Goal: Task Accomplishment & Management: Use online tool/utility

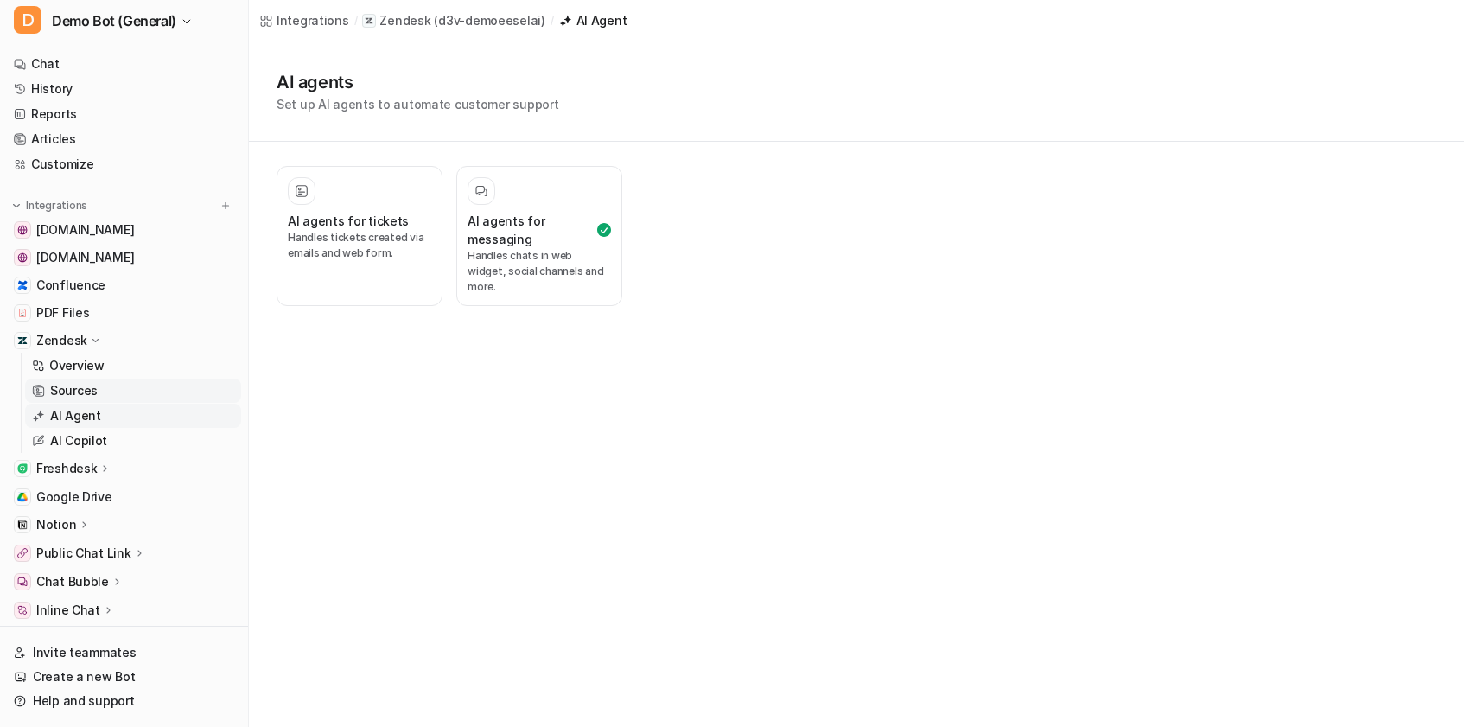
click at [118, 390] on link "Sources" at bounding box center [133, 391] width 216 height 24
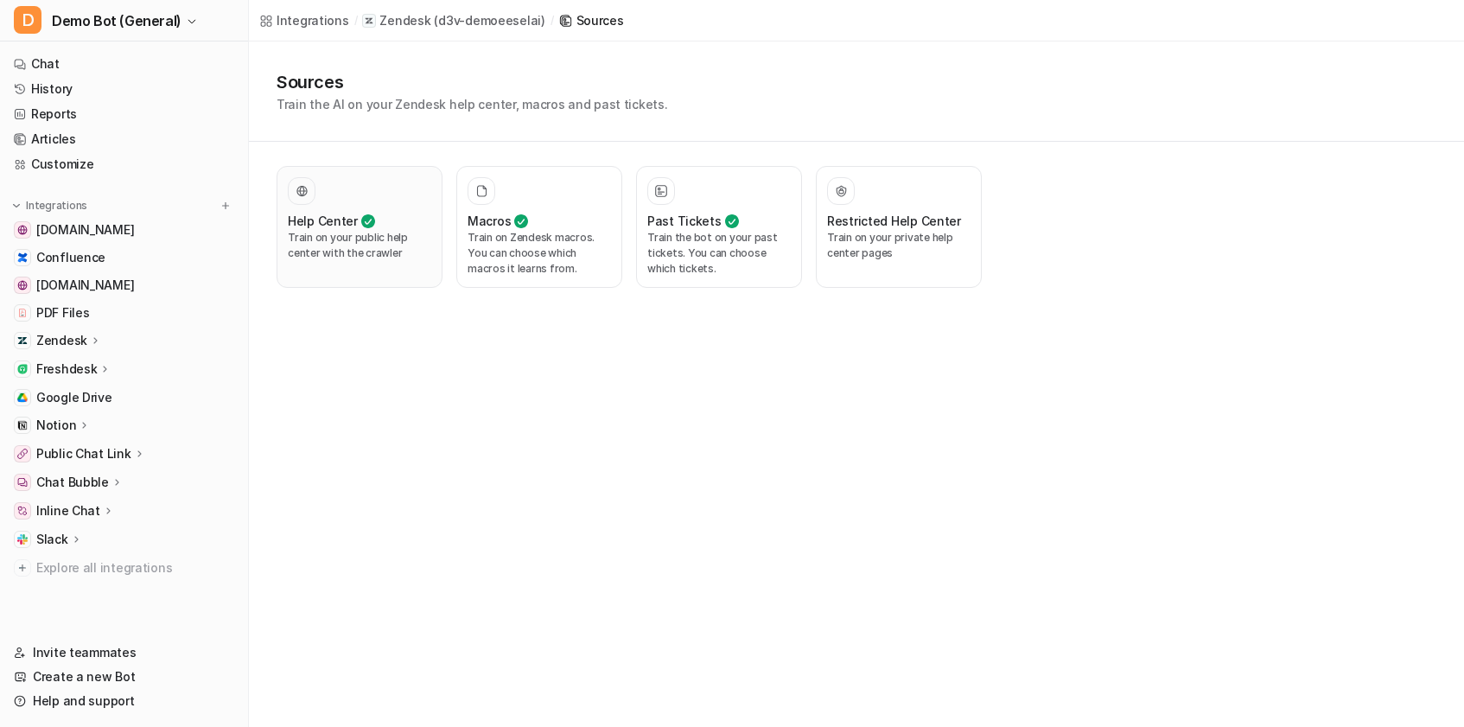
click at [352, 248] on p "Train on your public help center with the crawler" at bounding box center [360, 245] width 144 height 31
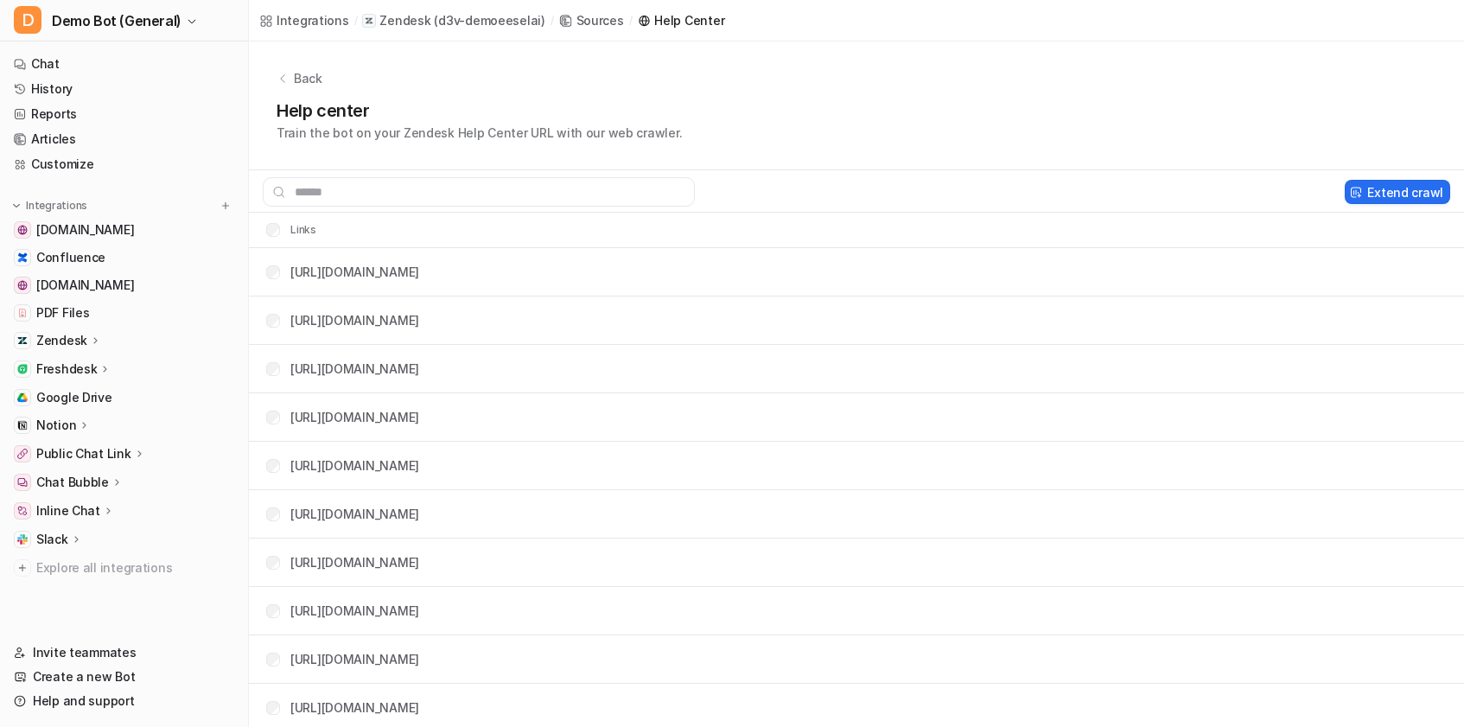
click at [558, 132] on p "Train the bot on your Zendesk Help Center URL with our web crawler." at bounding box center [479, 133] width 405 height 18
click at [1403, 191] on button "Extend crawl" at bounding box center [1397, 192] width 105 height 24
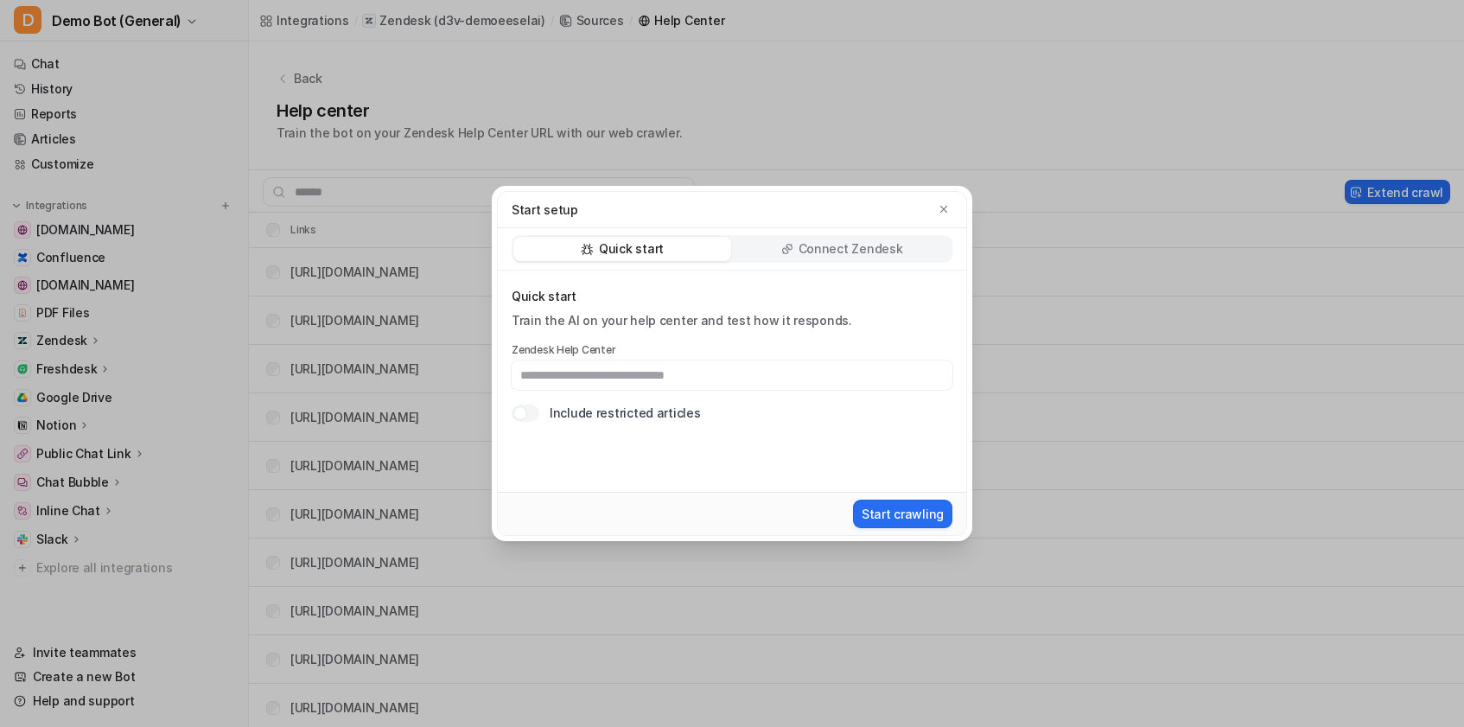
click at [864, 267] on div "Quick start Connect Zendesk" at bounding box center [732, 249] width 469 height 42
click at [861, 254] on p "Connect Zendesk" at bounding box center [851, 248] width 105 height 17
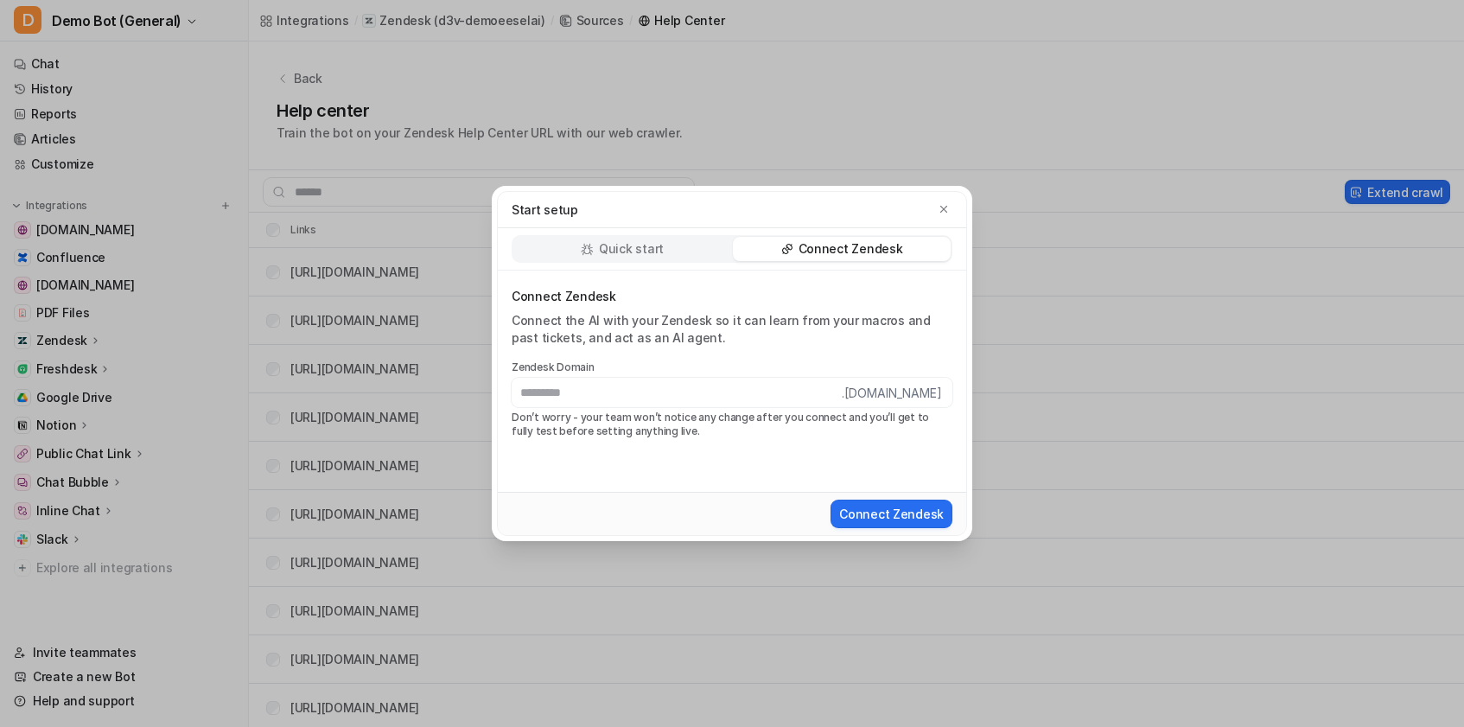
click at [641, 246] on p "Quick start" at bounding box center [631, 248] width 65 height 17
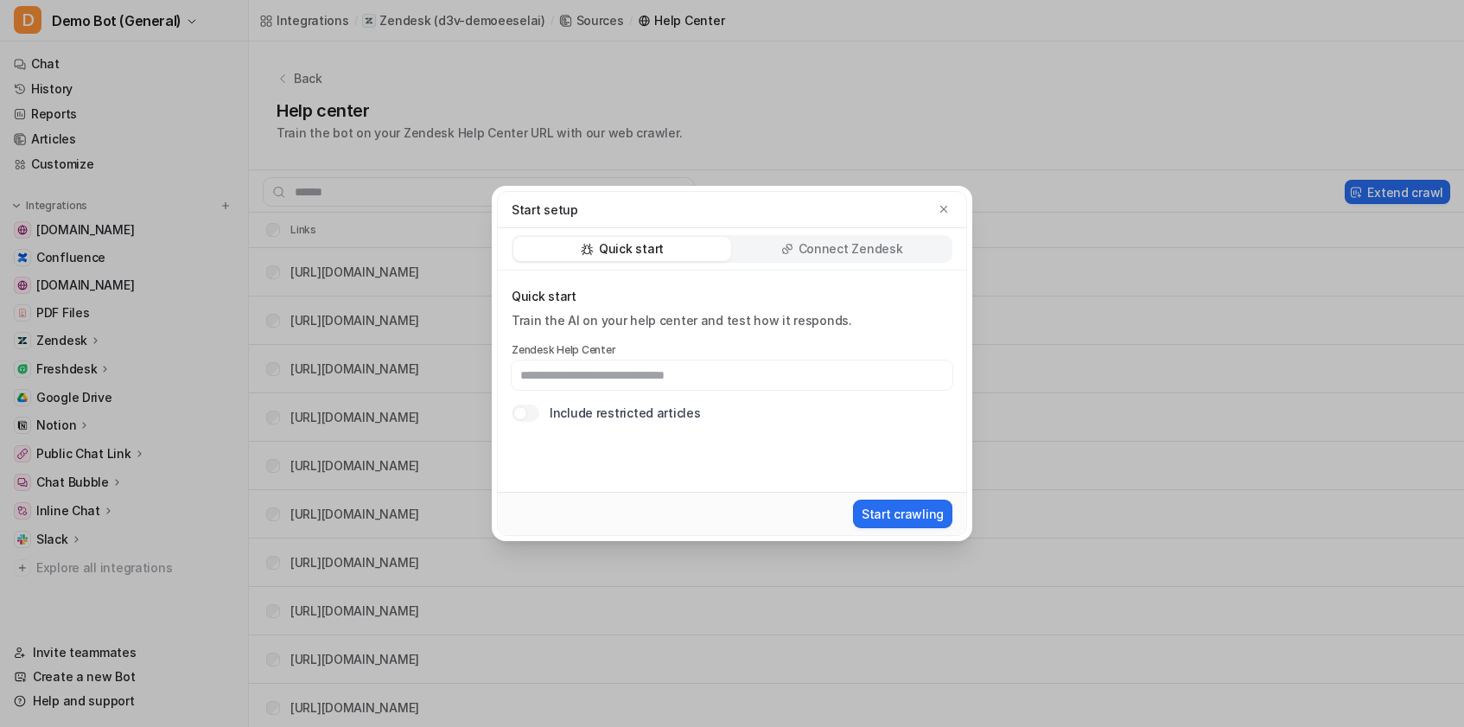
click at [858, 246] on p "Connect Zendesk" at bounding box center [851, 248] width 105 height 17
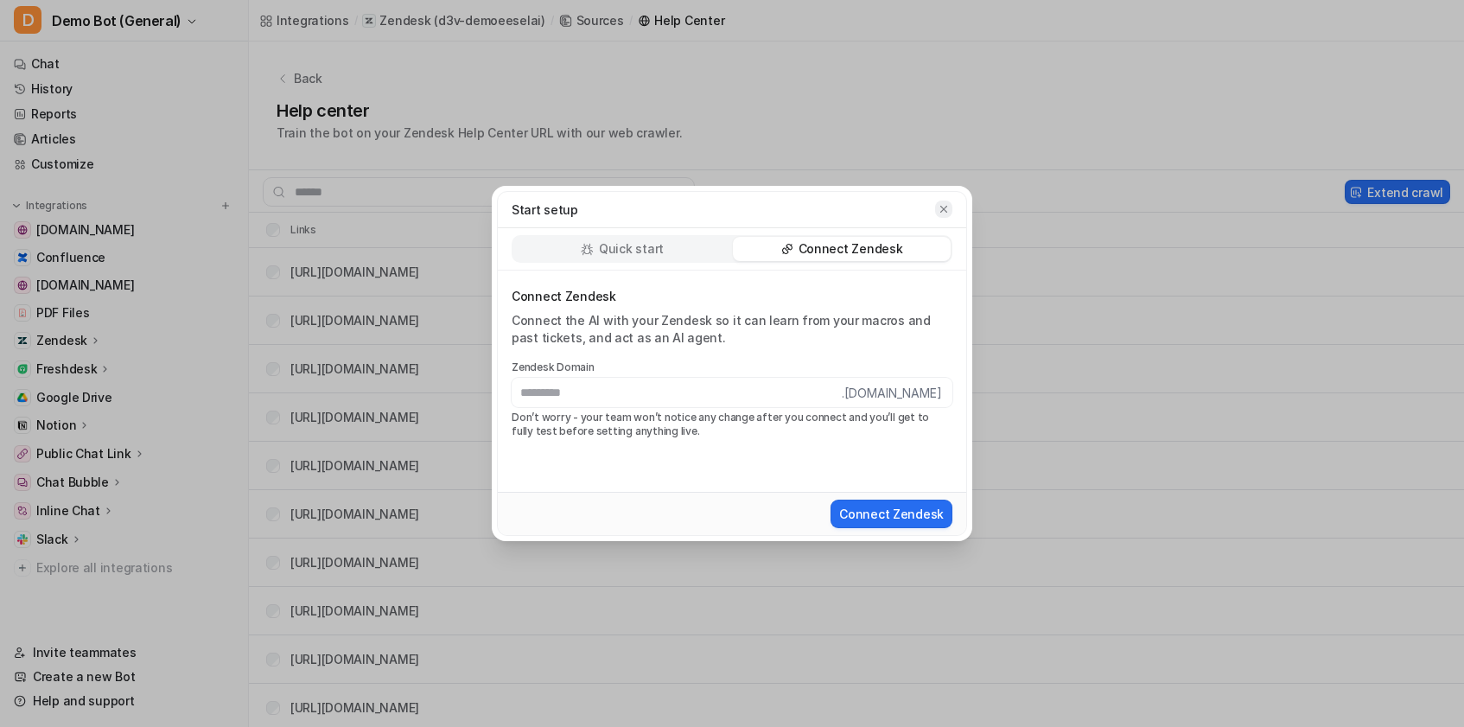
click at [942, 214] on icon "button" at bounding box center [944, 209] width 12 height 12
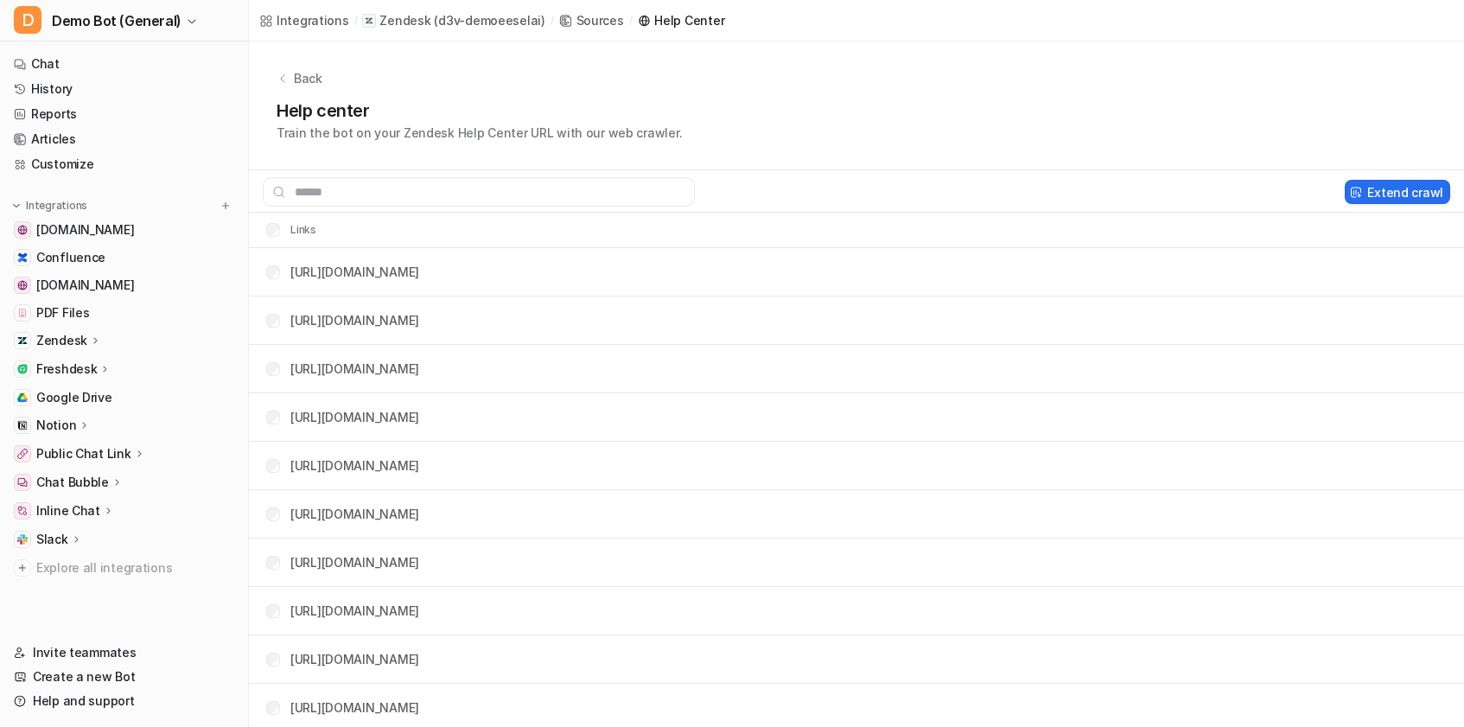
click at [920, 110] on div "Help center Train the bot on your Zendesk Help Center URL with our web crawler." at bounding box center [857, 120] width 1160 height 44
click at [1404, 192] on button "Extend crawl" at bounding box center [1397, 192] width 105 height 24
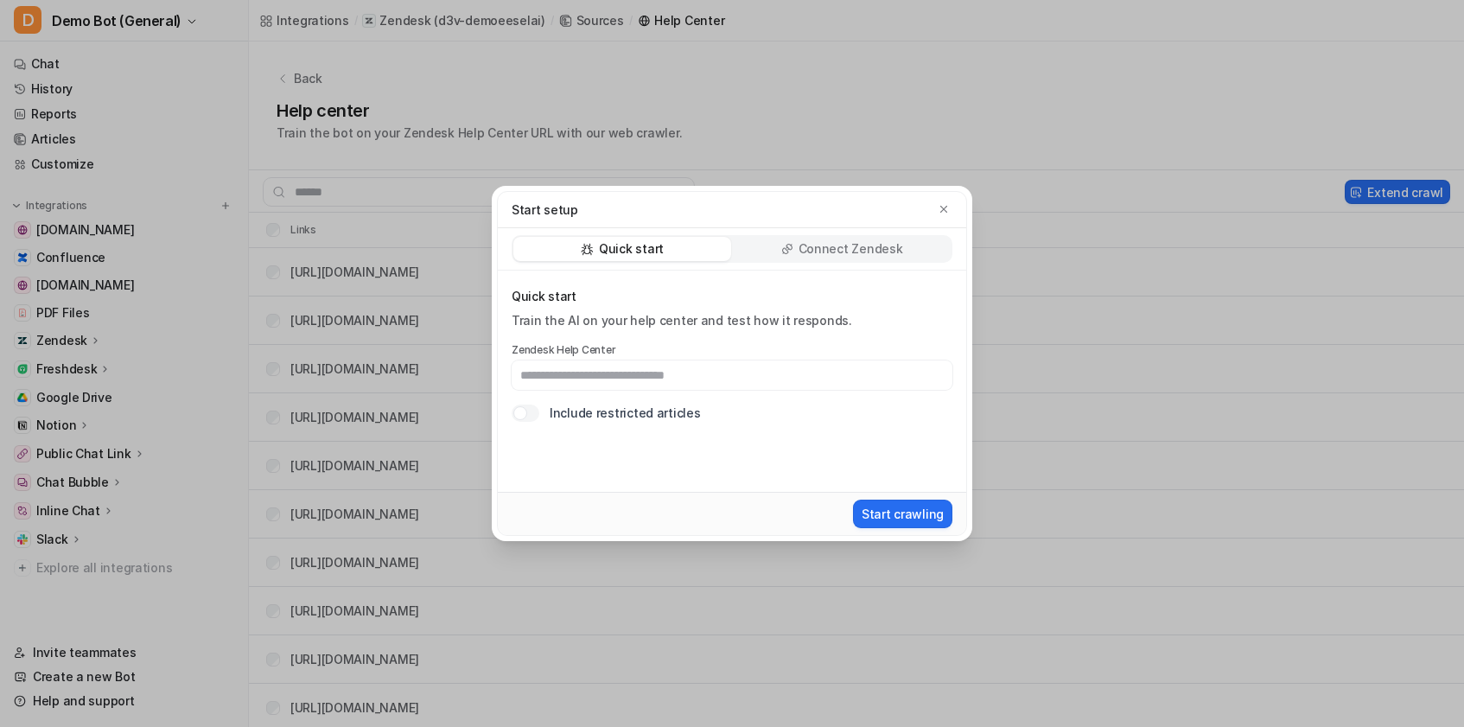
click at [821, 259] on div "Connect Zendesk" at bounding box center [842, 249] width 218 height 24
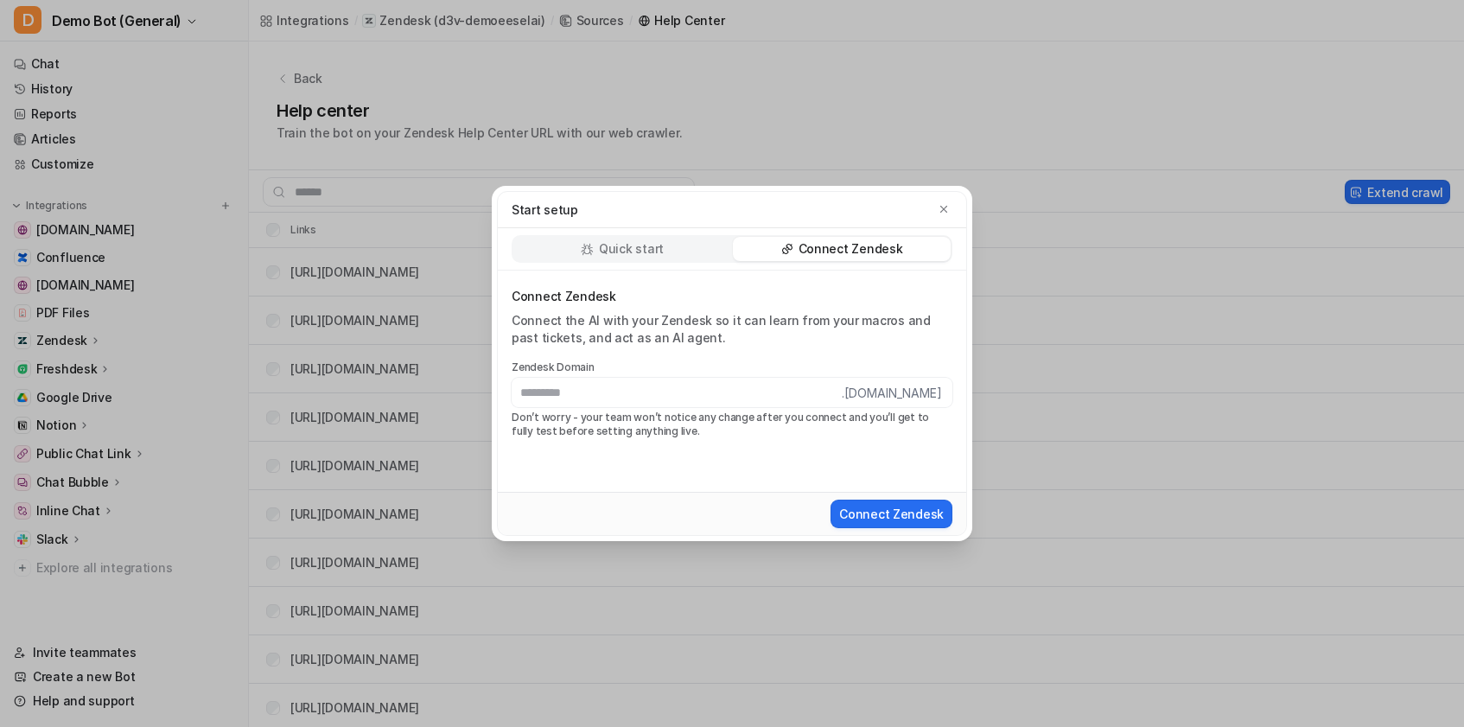
click at [550, 244] on div "Quick start" at bounding box center [623, 249] width 218 height 24
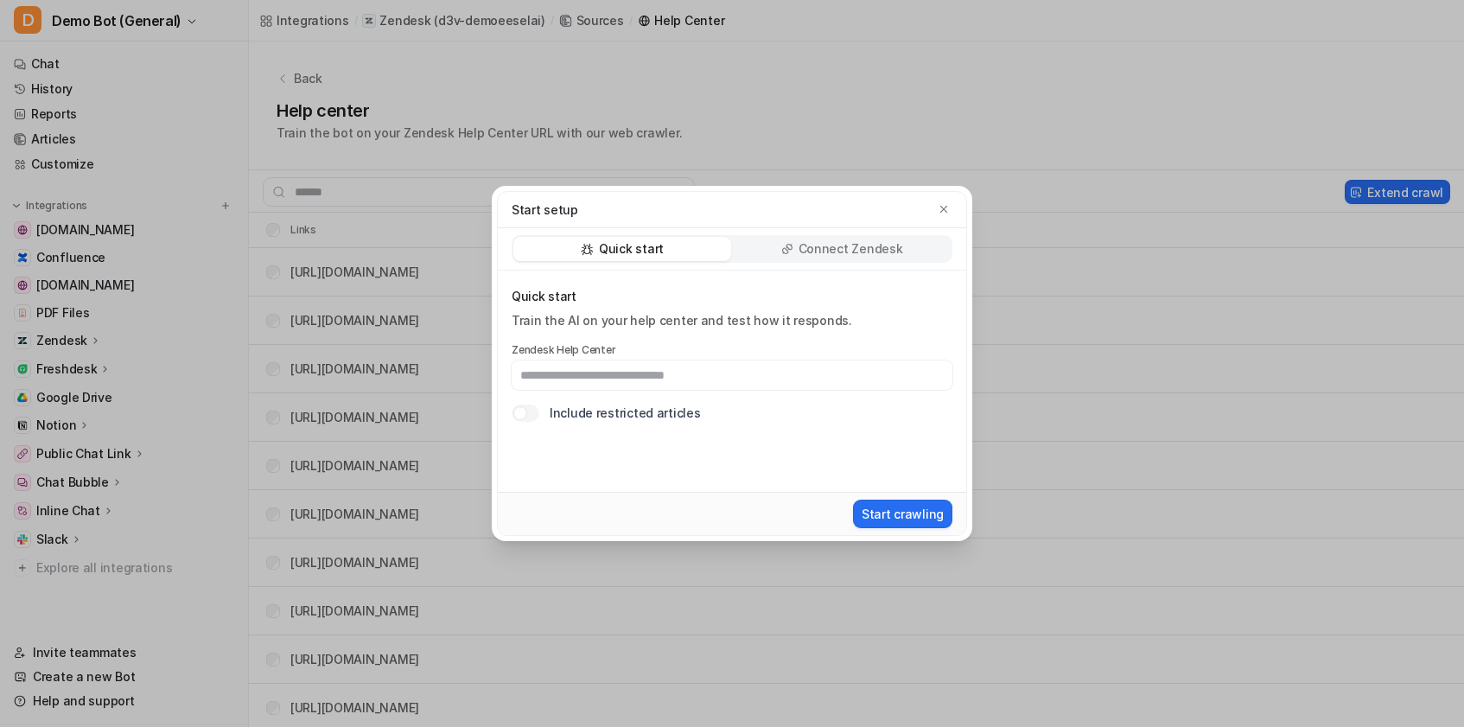
click at [552, 425] on div "Quick start Train the AI on your help center and test how it responds. Zendesk …" at bounding box center [732, 381] width 469 height 221
click at [555, 414] on label "Include restricted articles" at bounding box center [625, 413] width 150 height 18
click at [558, 412] on label "Include restricted articles" at bounding box center [625, 413] width 150 height 18
click at [510, 416] on div "Quick start Train the AI on your help center and test how it responds. Zendesk …" at bounding box center [732, 381] width 469 height 221
click at [516, 414] on div at bounding box center [521, 413] width 14 height 14
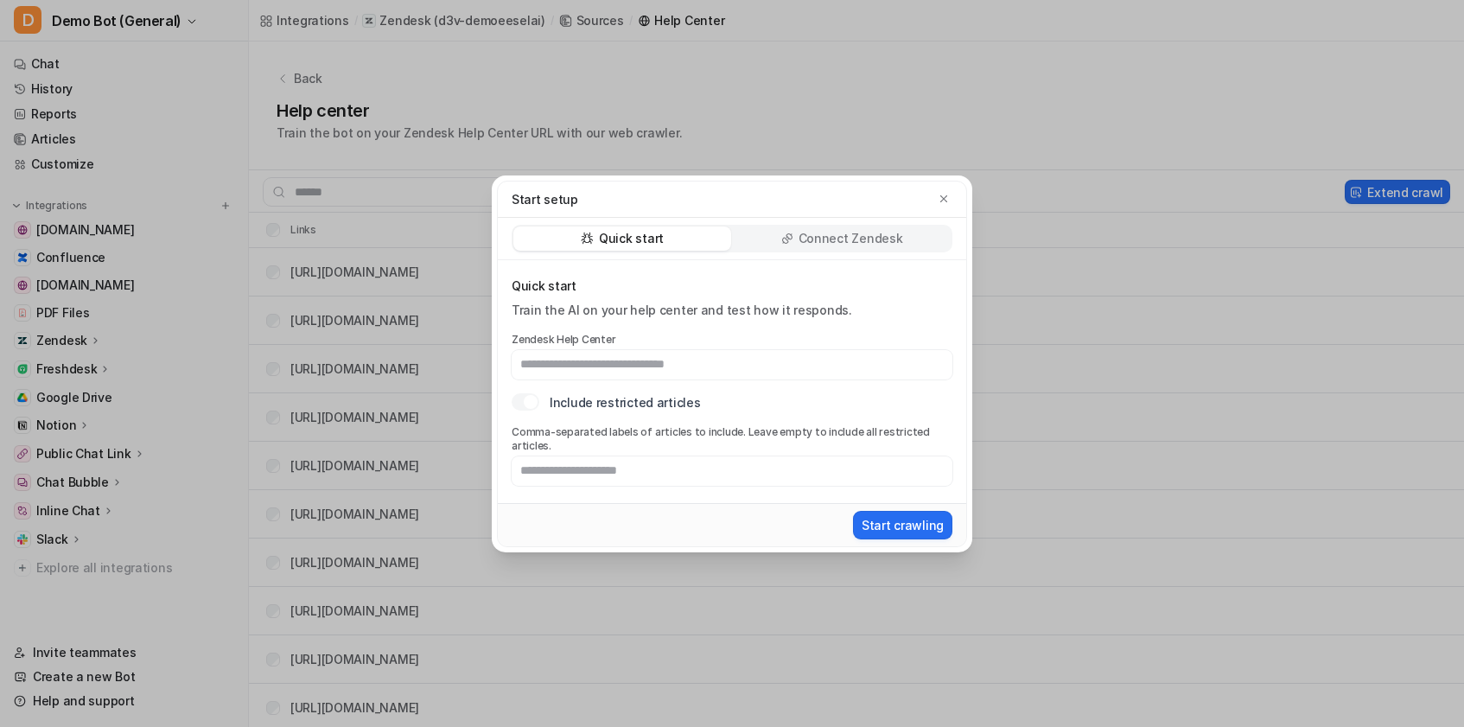
click at [521, 411] on div at bounding box center [526, 401] width 28 height 17
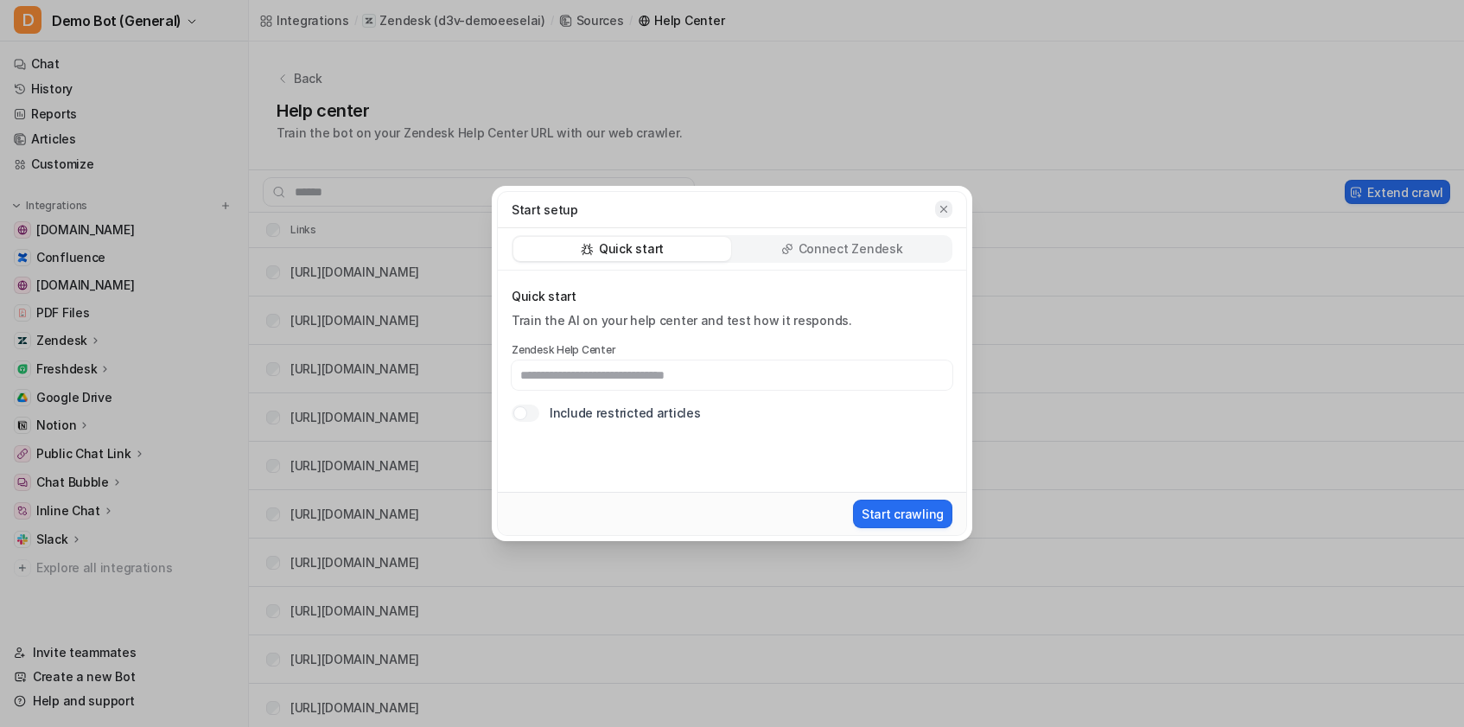
click at [950, 205] on button "button" at bounding box center [943, 209] width 17 height 17
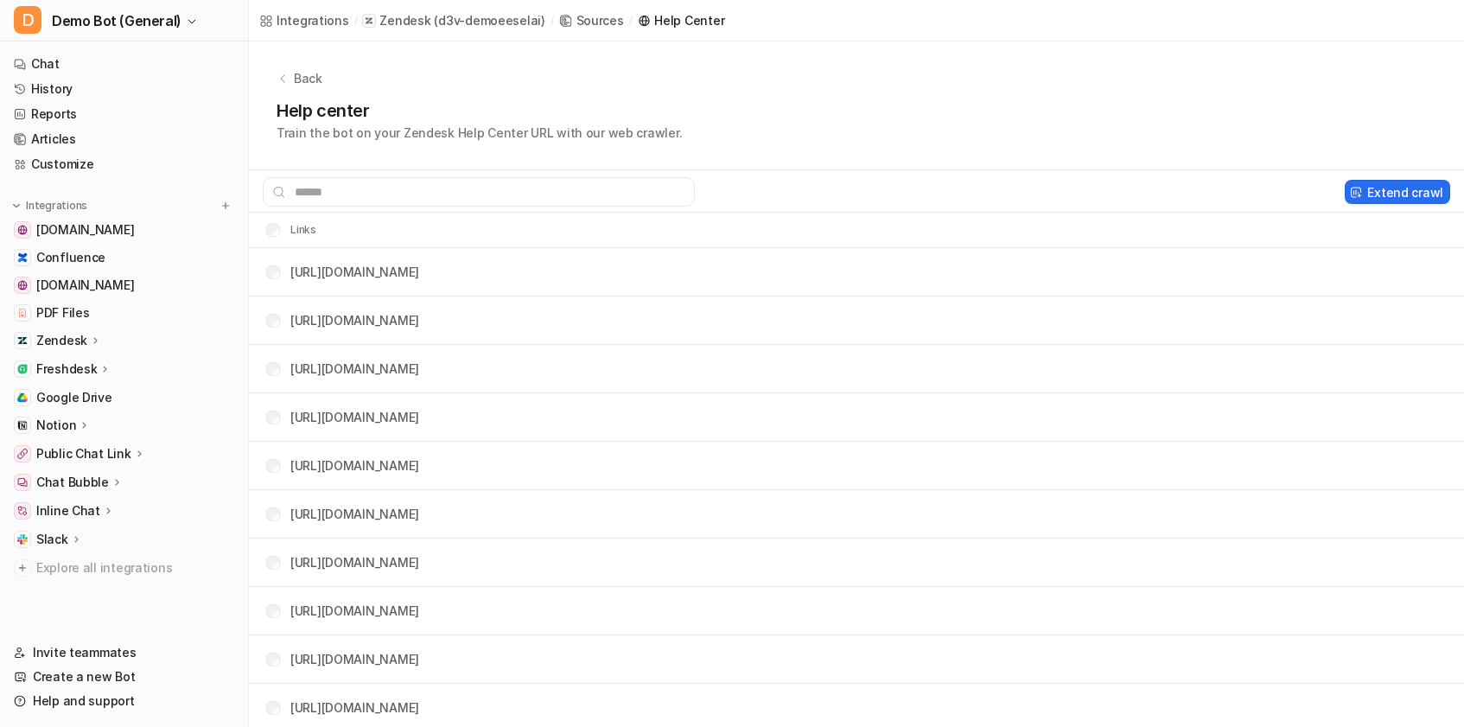
click at [949, 118] on div "Help center Train the bot on your Zendesk Help Center URL with our web crawler." at bounding box center [857, 120] width 1160 height 44
click at [1369, 188] on button "Extend crawl" at bounding box center [1397, 192] width 105 height 24
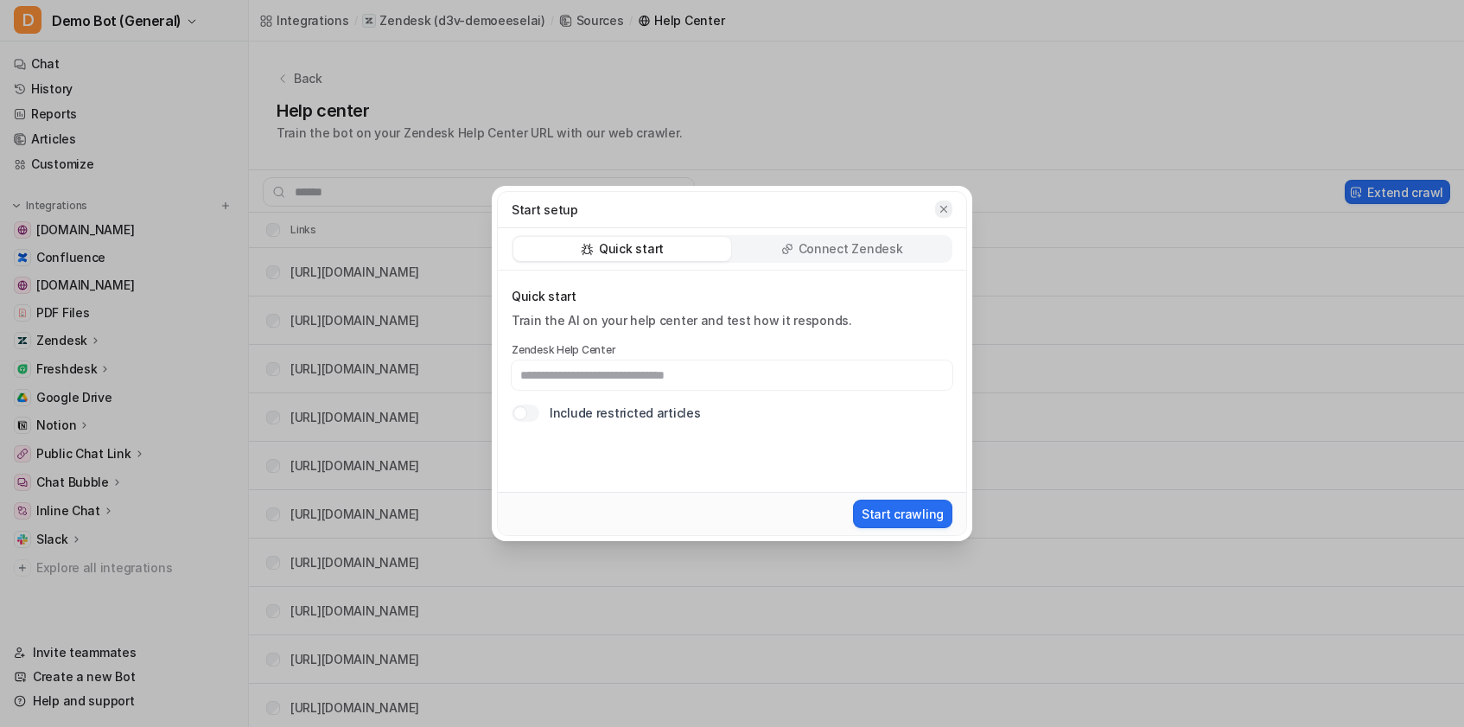
click at [949, 204] on icon "button" at bounding box center [944, 209] width 12 height 12
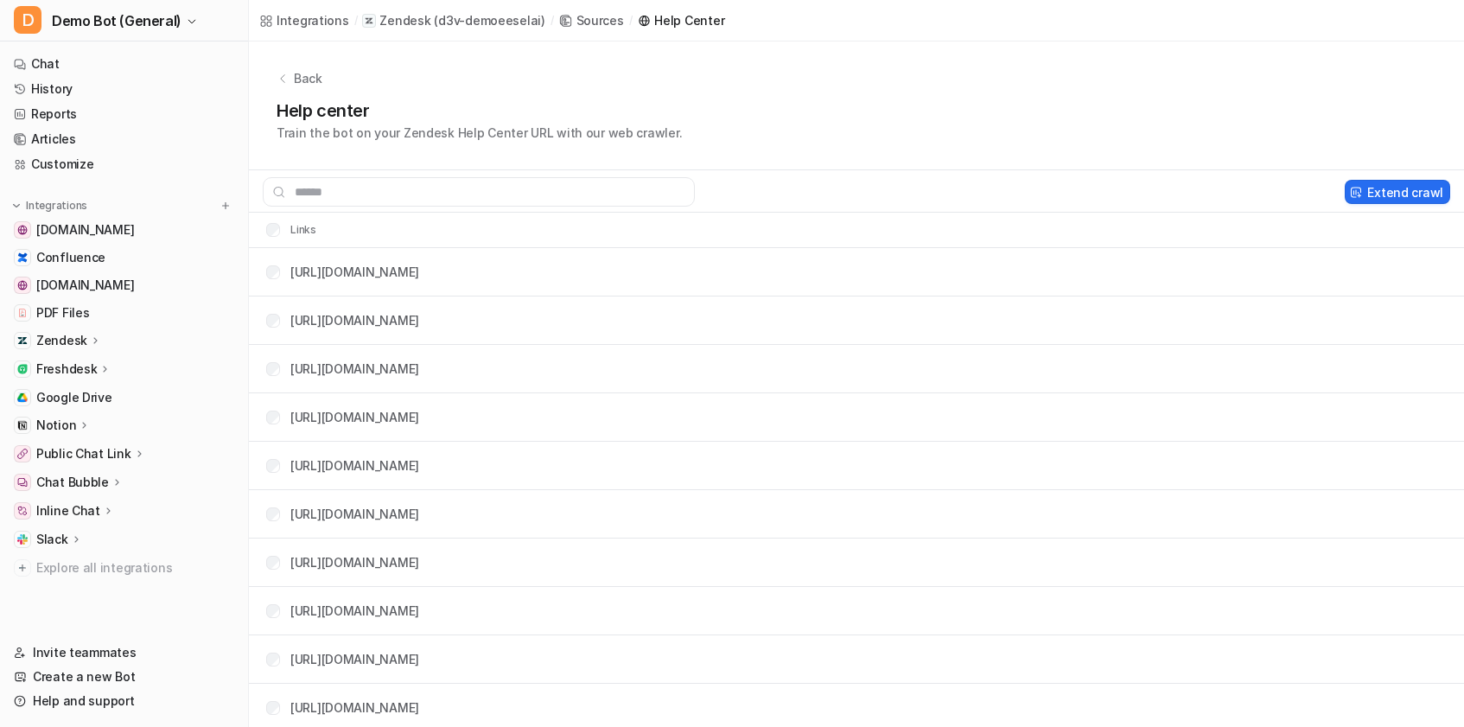
click at [326, 72] on div "Back" at bounding box center [857, 78] width 1160 height 18
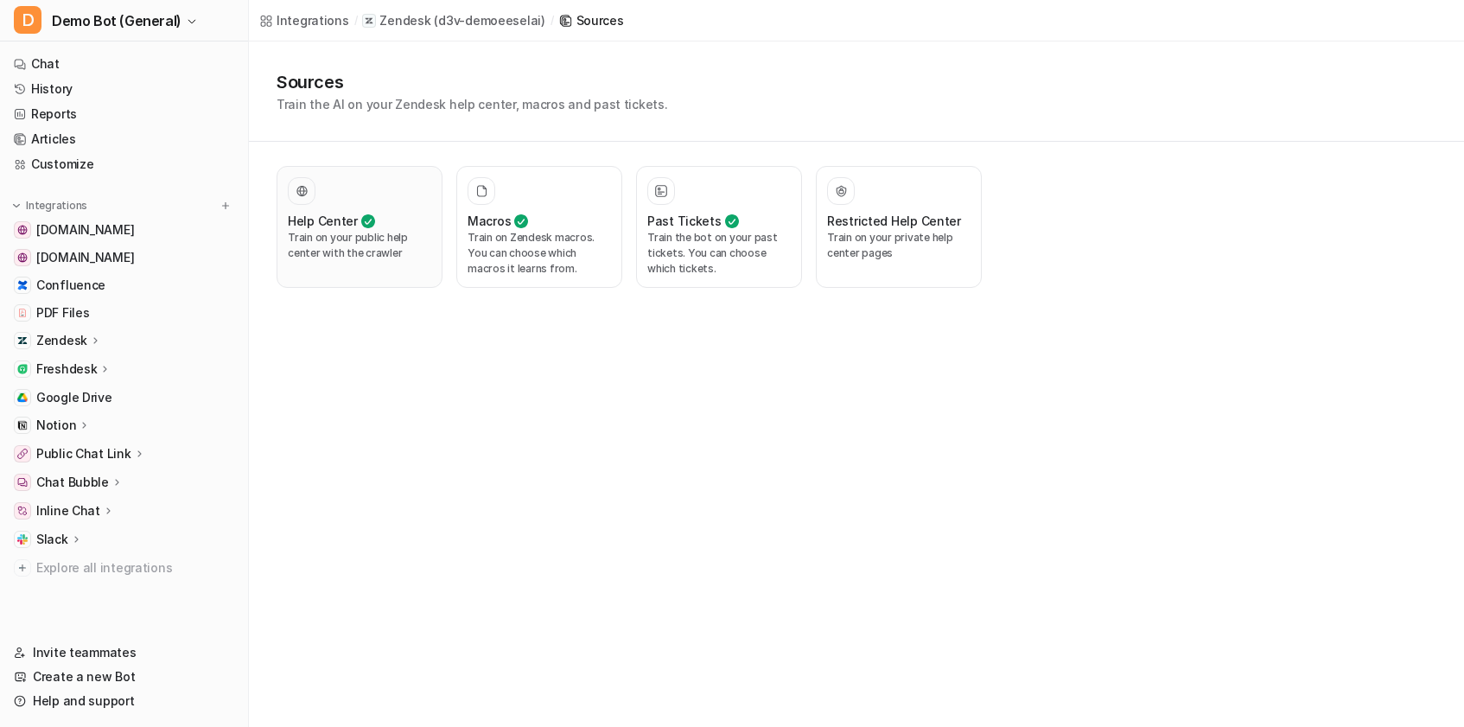
click at [342, 236] on p "Train on your public help center with the crawler" at bounding box center [360, 245] width 144 height 31
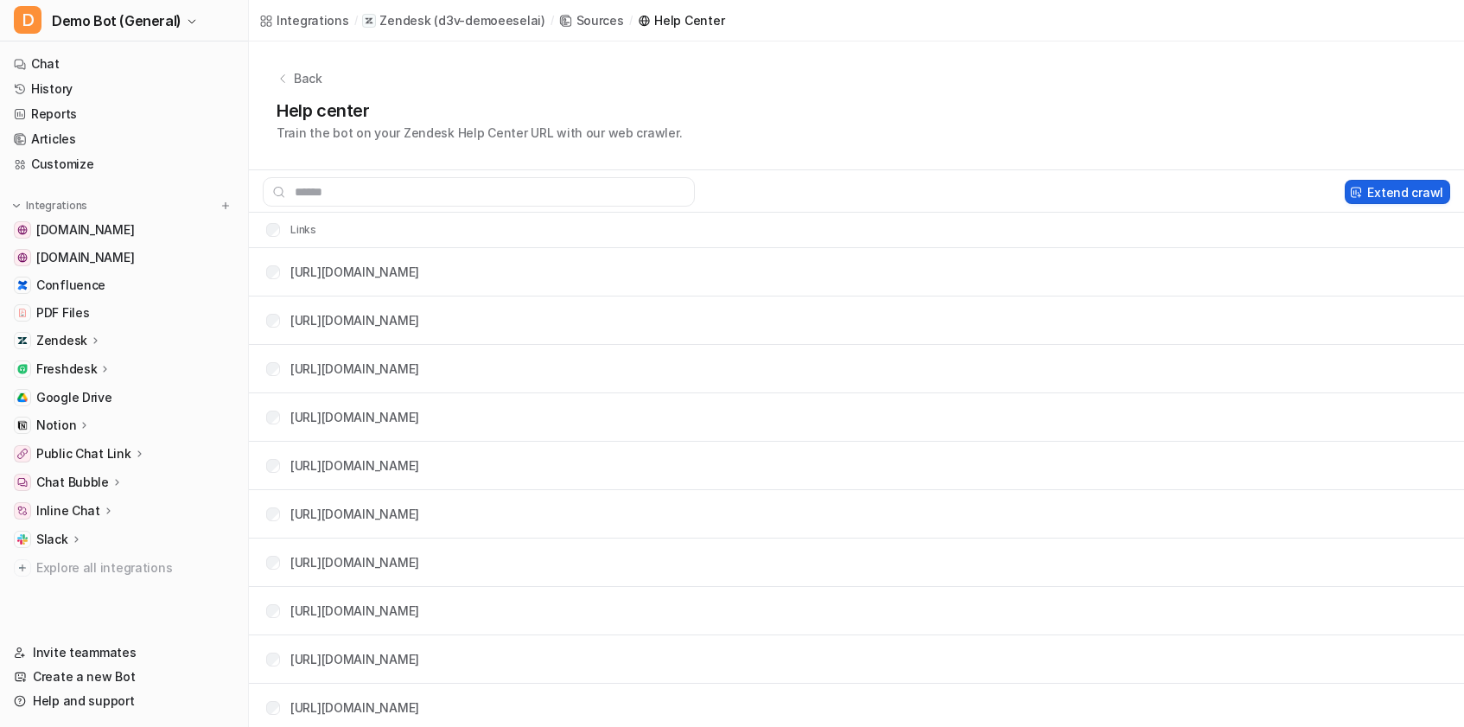
click at [1385, 197] on button "Extend crawl" at bounding box center [1397, 192] width 105 height 24
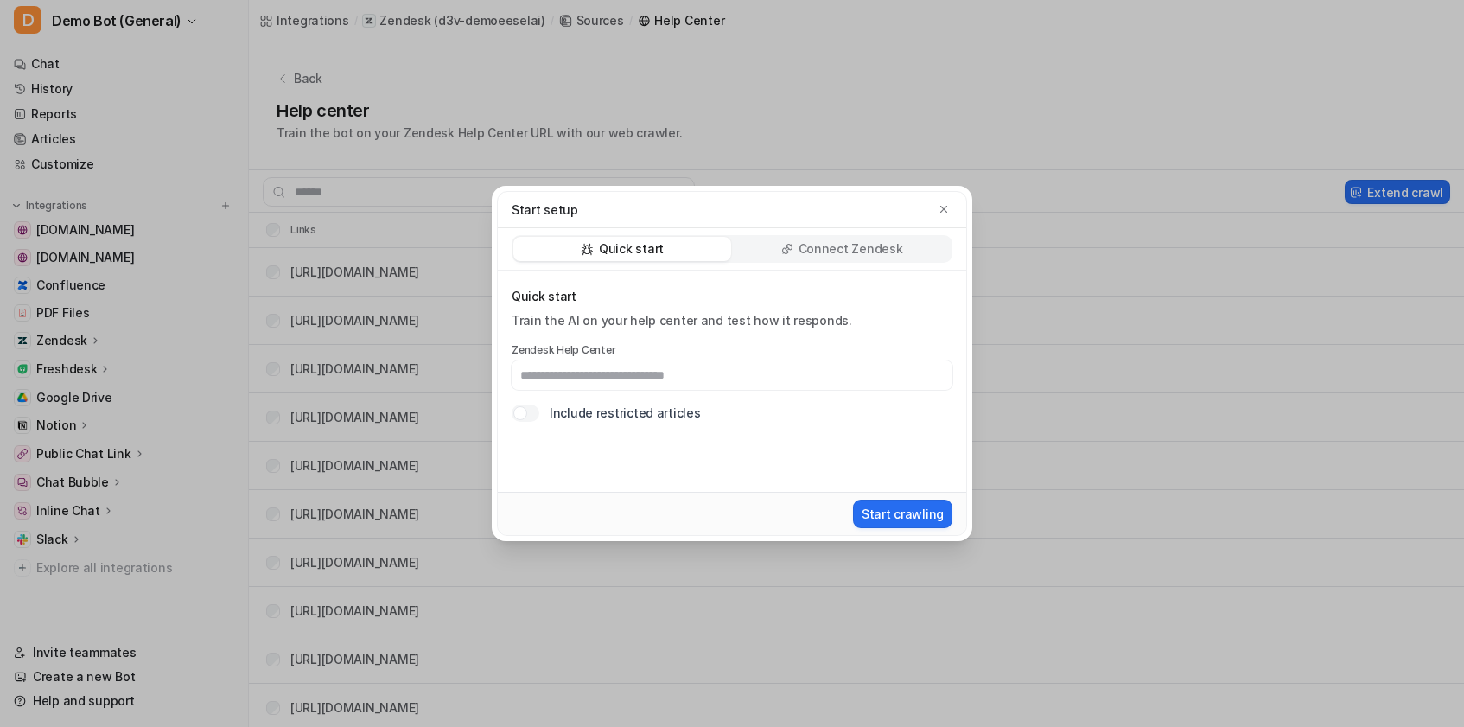
click at [602, 411] on label "Include restricted articles" at bounding box center [625, 413] width 150 height 18
click at [528, 415] on div at bounding box center [526, 413] width 28 height 17
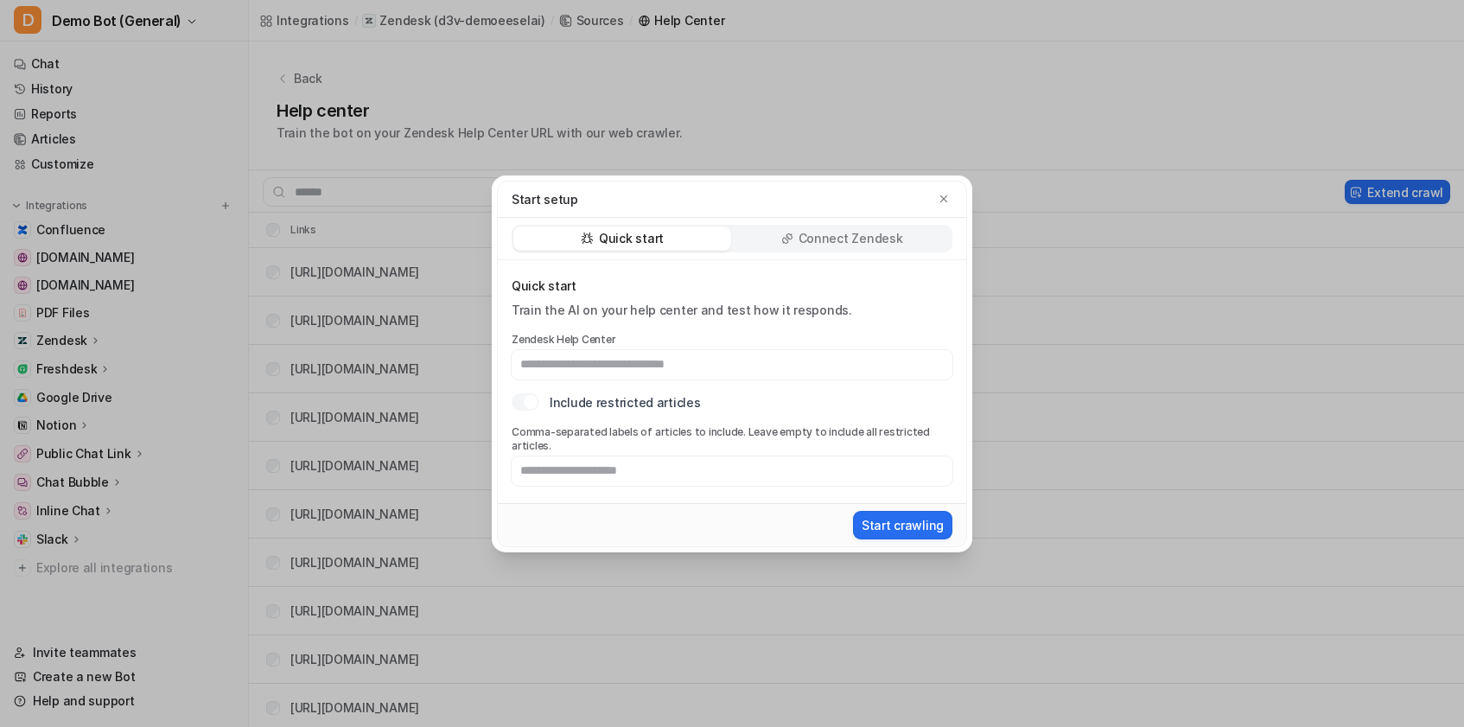
click at [528, 409] on div at bounding box center [531, 402] width 14 height 14
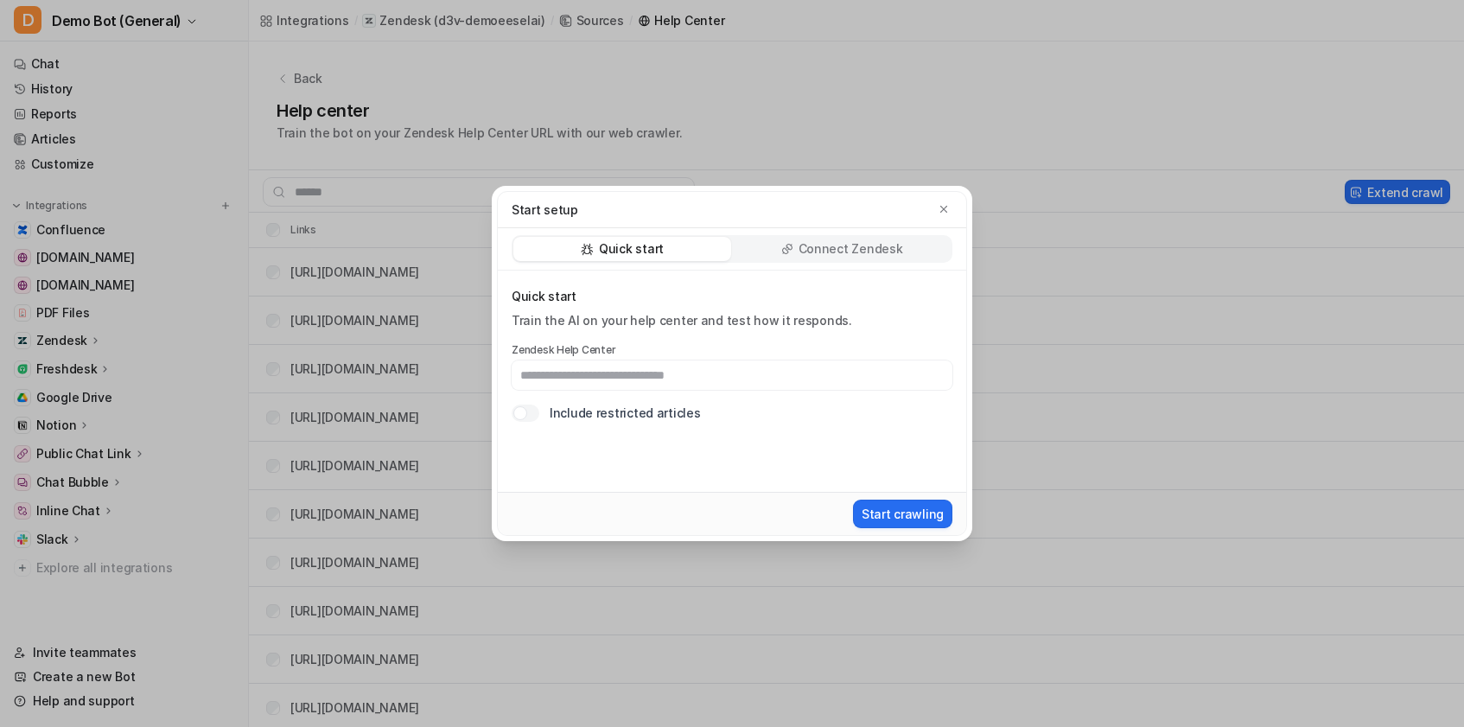
click at [528, 415] on div at bounding box center [526, 413] width 28 height 17
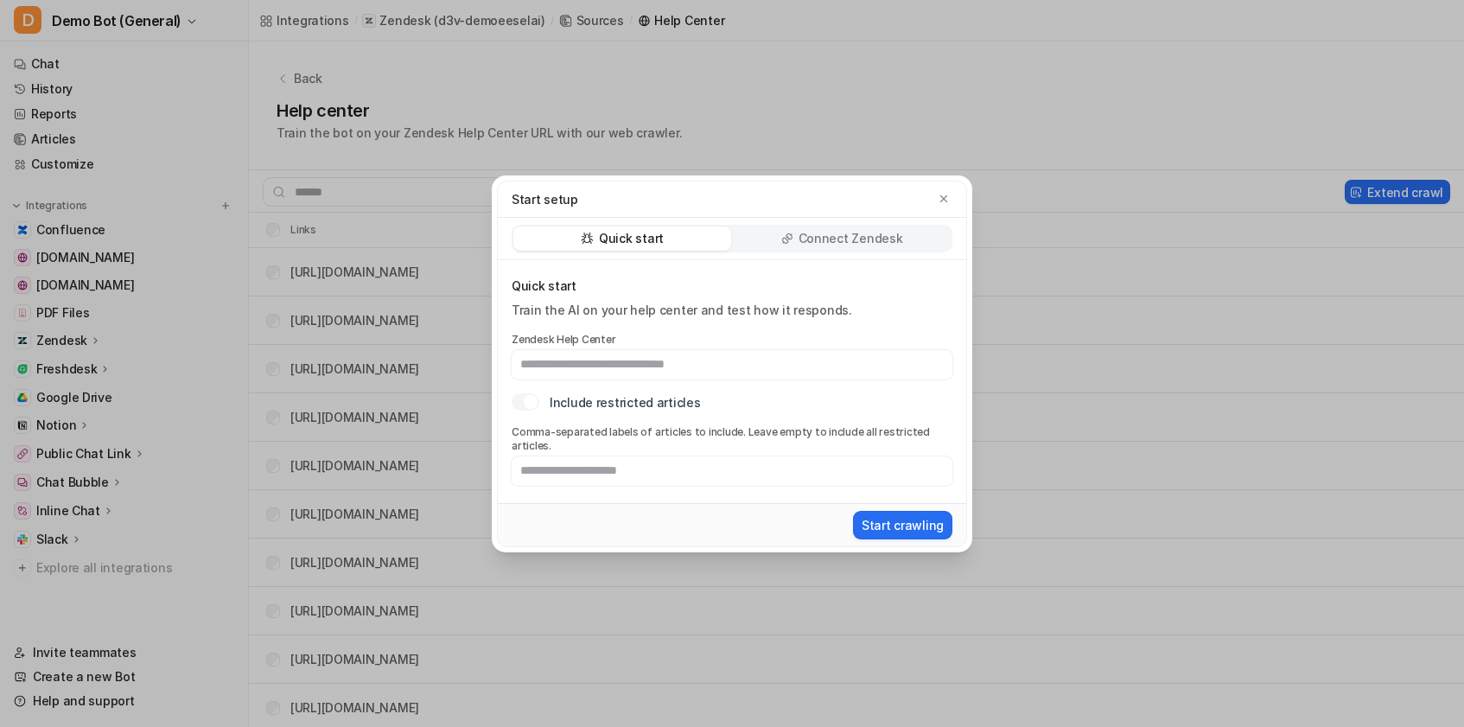
click at [528, 409] on div at bounding box center [531, 402] width 14 height 14
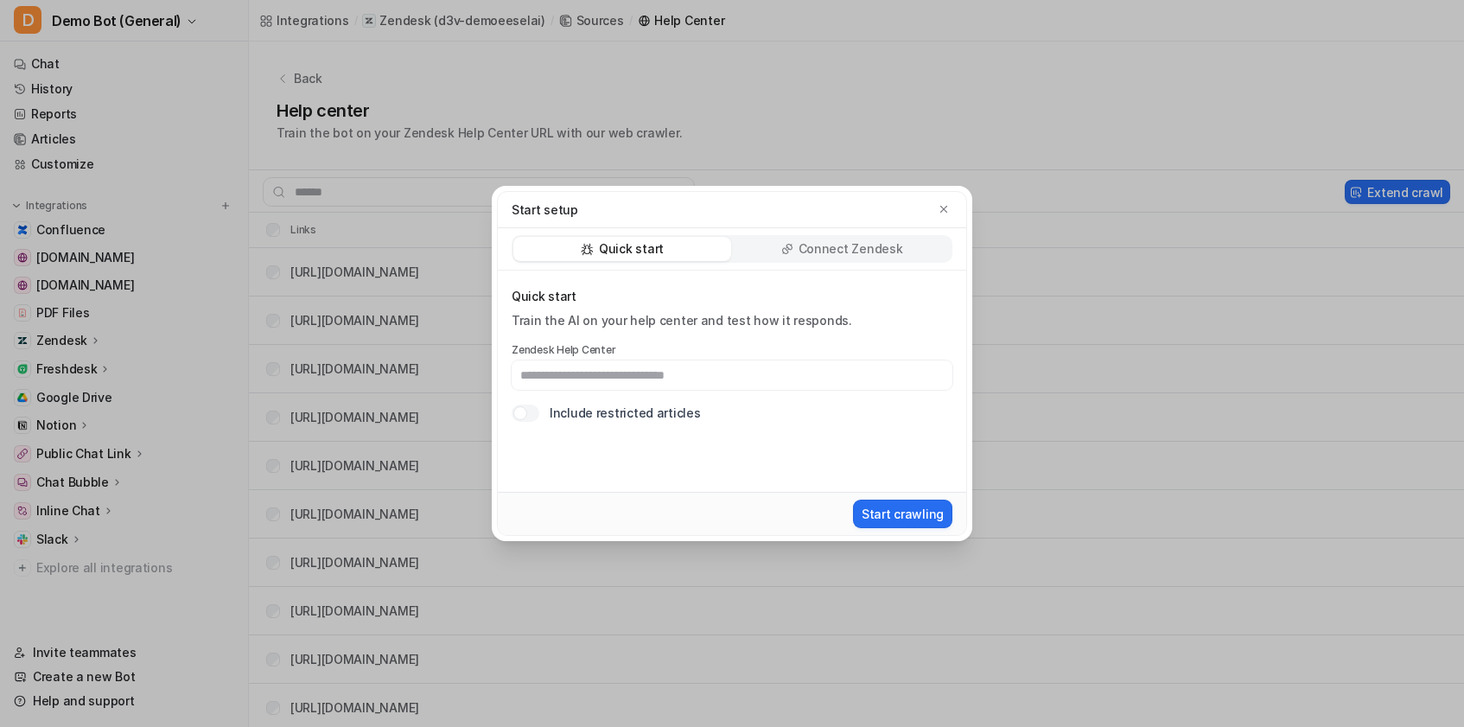
click at [1040, 159] on div "Start setup Quick start Connect Zendesk Quick start Train the AI on your help c…" at bounding box center [732, 363] width 1464 height 727
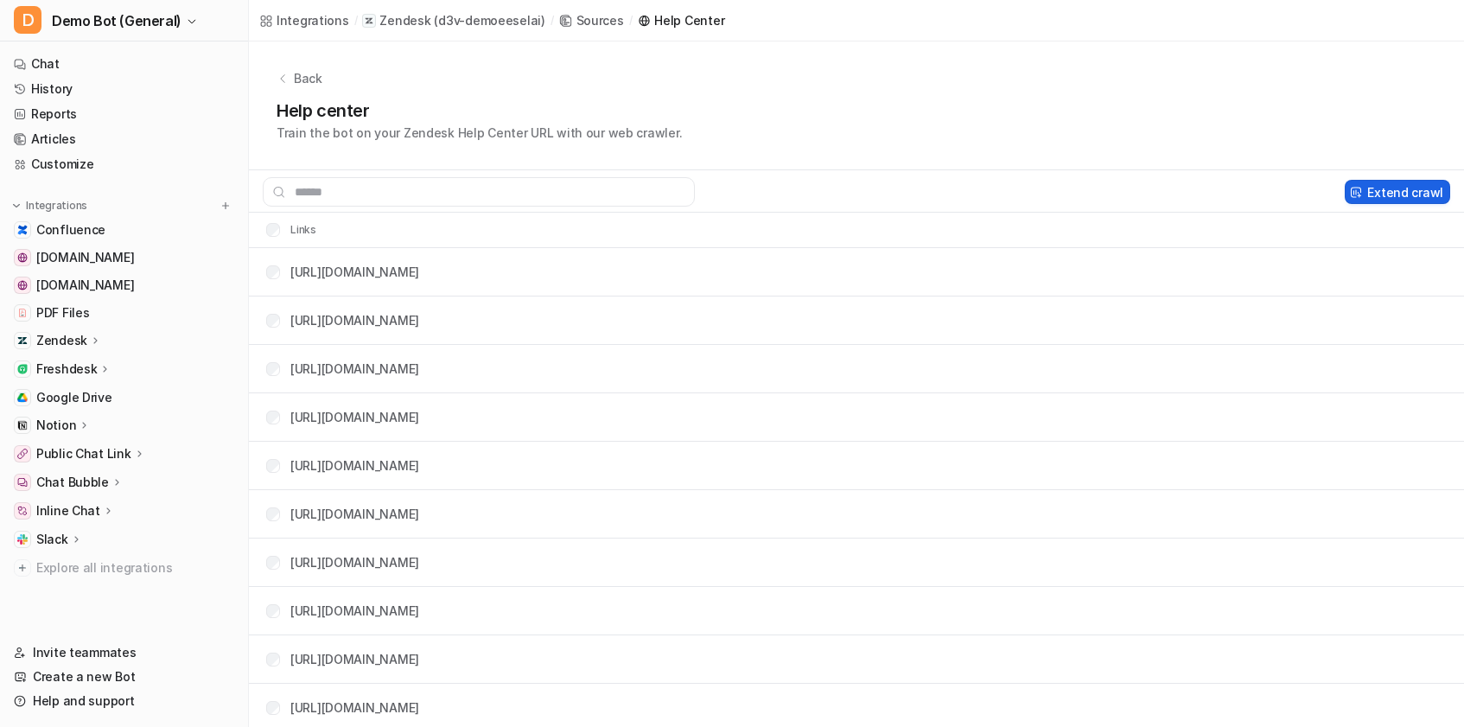
click at [1394, 191] on button "Extend crawl" at bounding box center [1397, 192] width 105 height 24
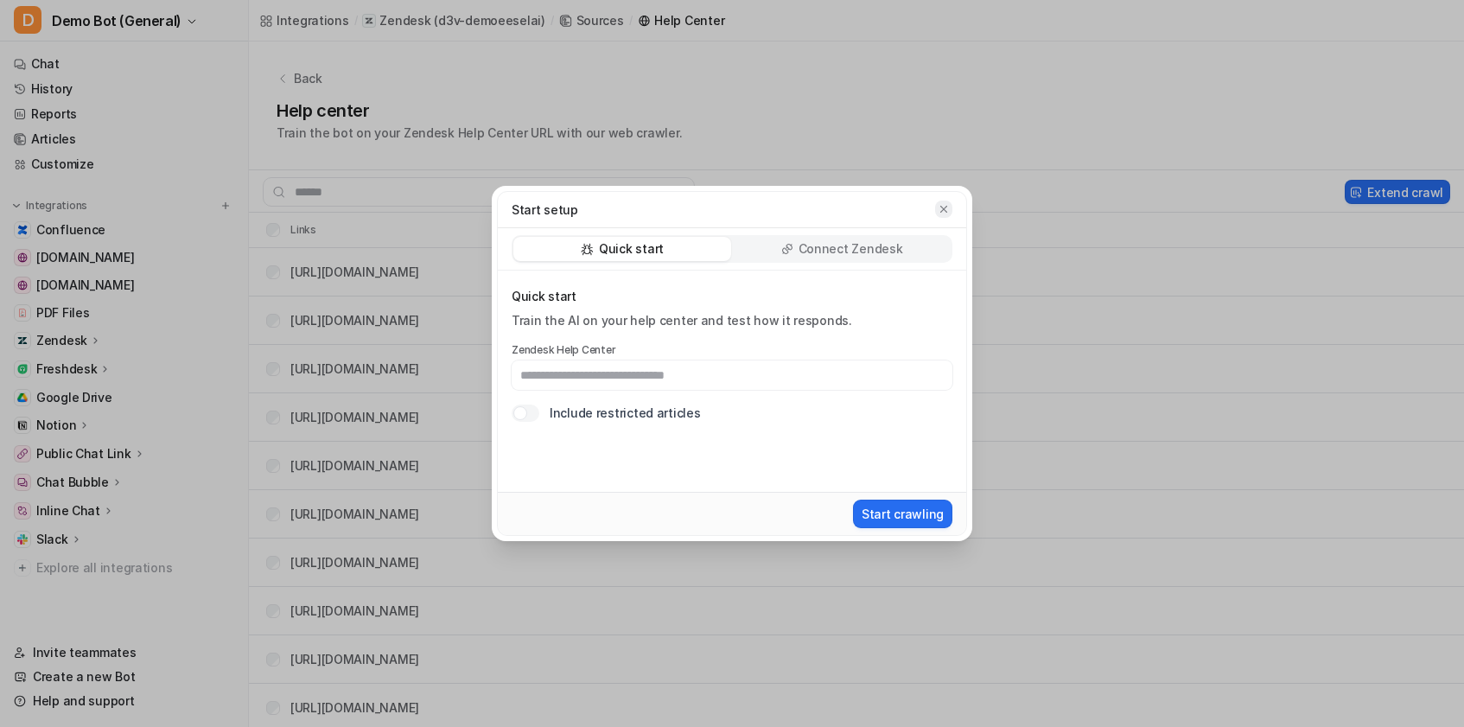
click at [946, 208] on icon "button" at bounding box center [944, 209] width 12 height 12
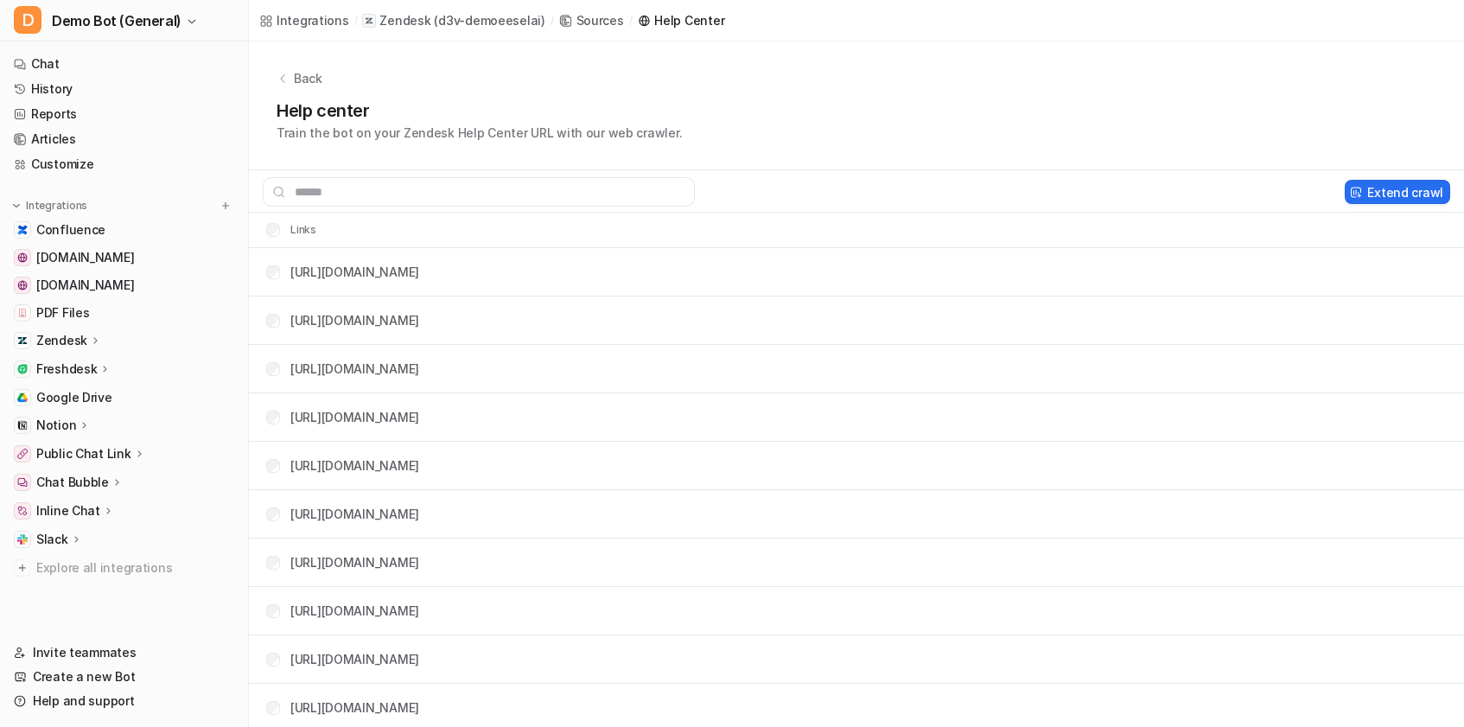
click at [327, 83] on div "Back" at bounding box center [857, 78] width 1160 height 18
